Goal: Find specific page/section: Find specific page/section

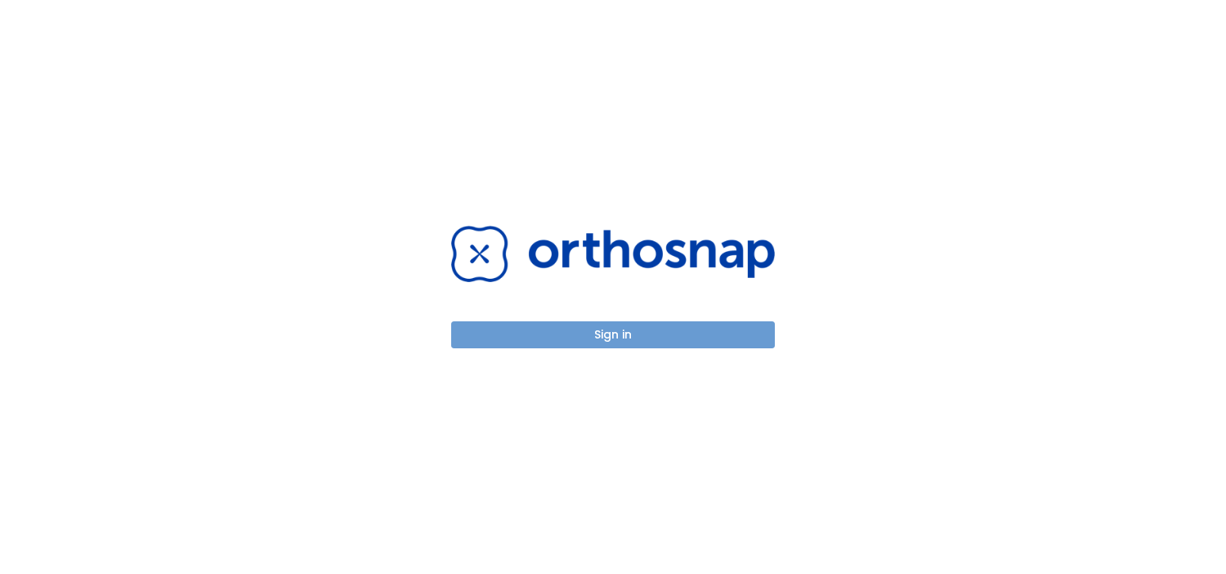
click at [587, 334] on button "Sign in" at bounding box center [613, 334] width 324 height 27
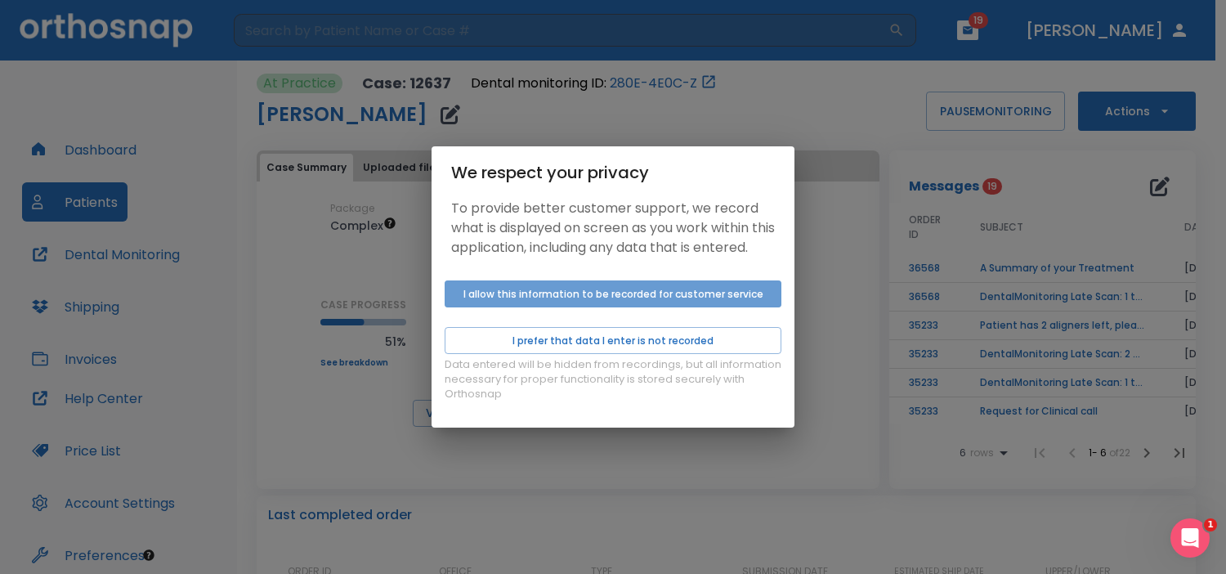
click at [548, 307] on button "I allow this information to be recorded for customer service" at bounding box center [613, 293] width 337 height 27
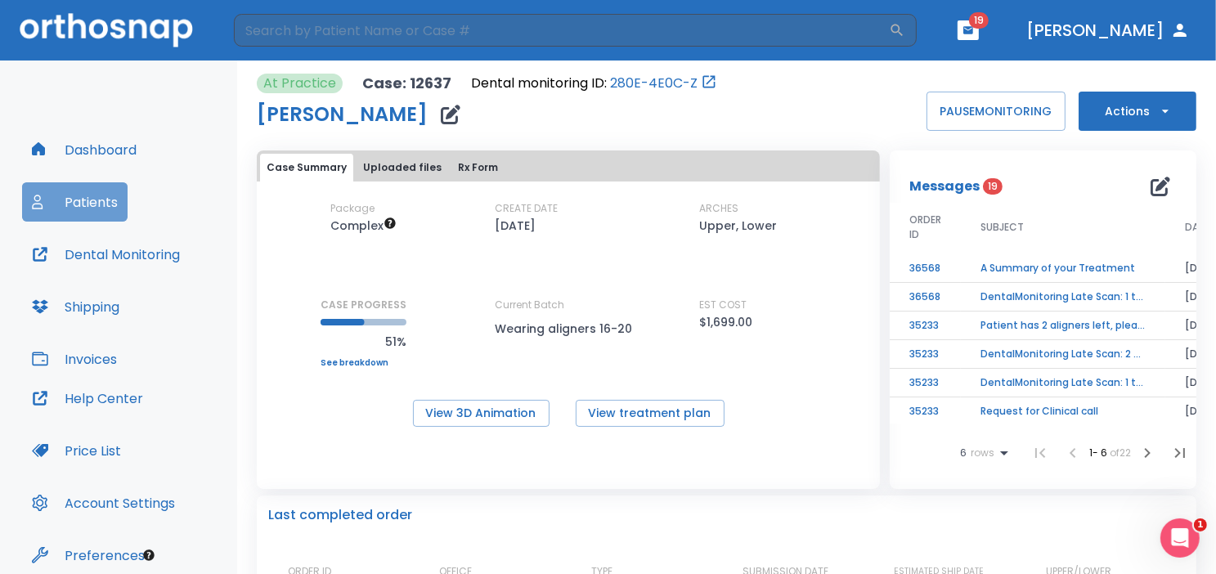
click at [70, 195] on button "Patients" at bounding box center [74, 201] width 105 height 39
